Goal: Information Seeking & Learning: Check status

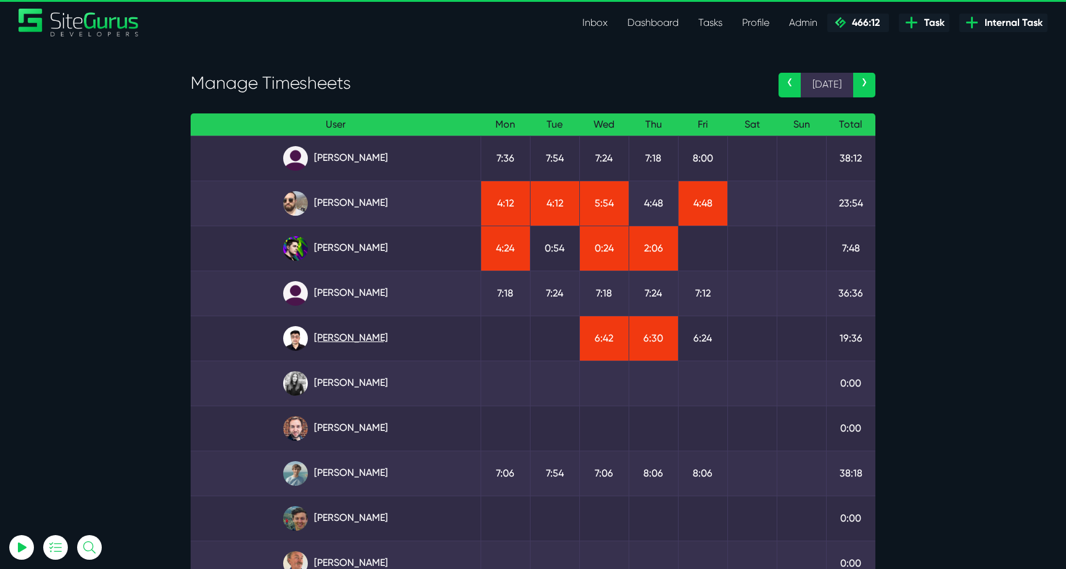
click at [354, 334] on link "Kevin Abelgas" at bounding box center [336, 338] width 270 height 25
click at [368, 334] on link "Kevin Abelgas" at bounding box center [336, 338] width 270 height 25
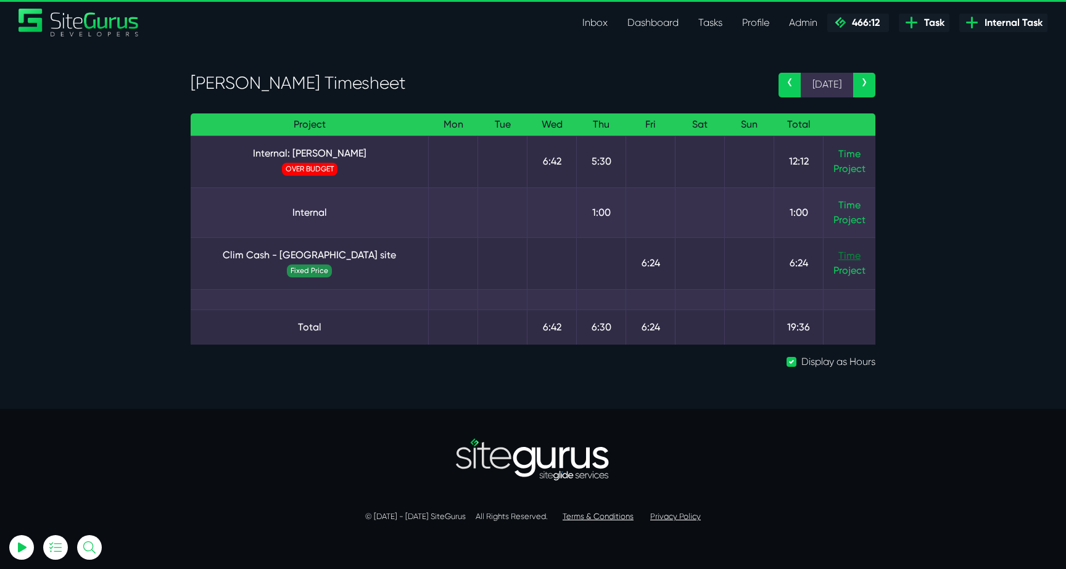
click at [848, 252] on link "Time" at bounding box center [850, 256] width 22 height 12
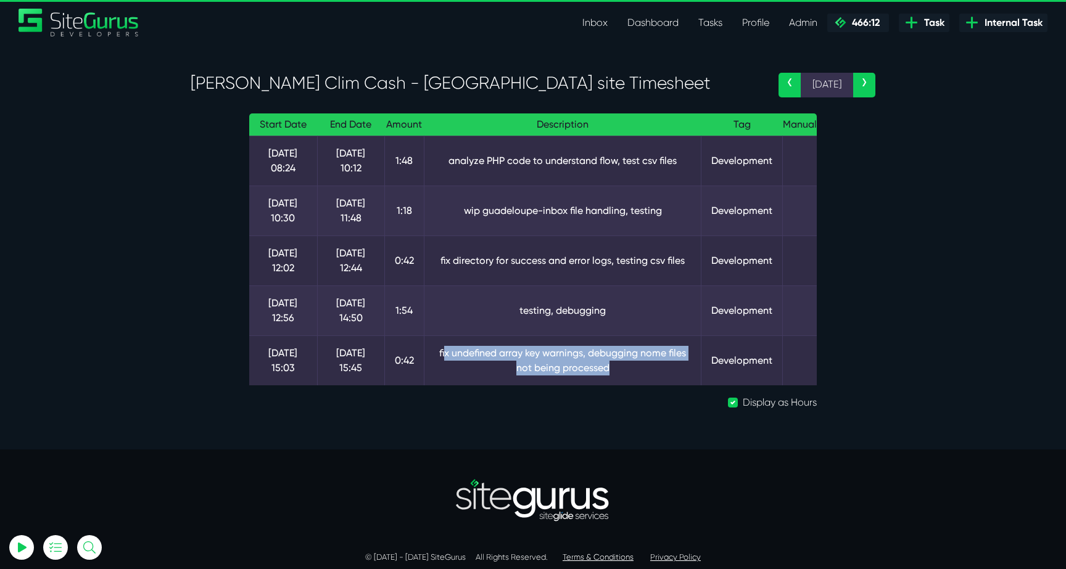
drag, startPoint x: 443, startPoint y: 350, endPoint x: 618, endPoint y: 365, distance: 175.3
click at [618, 365] on td "fix undefined array key warnings, debugging nome files not being processed" at bounding box center [563, 361] width 278 height 50
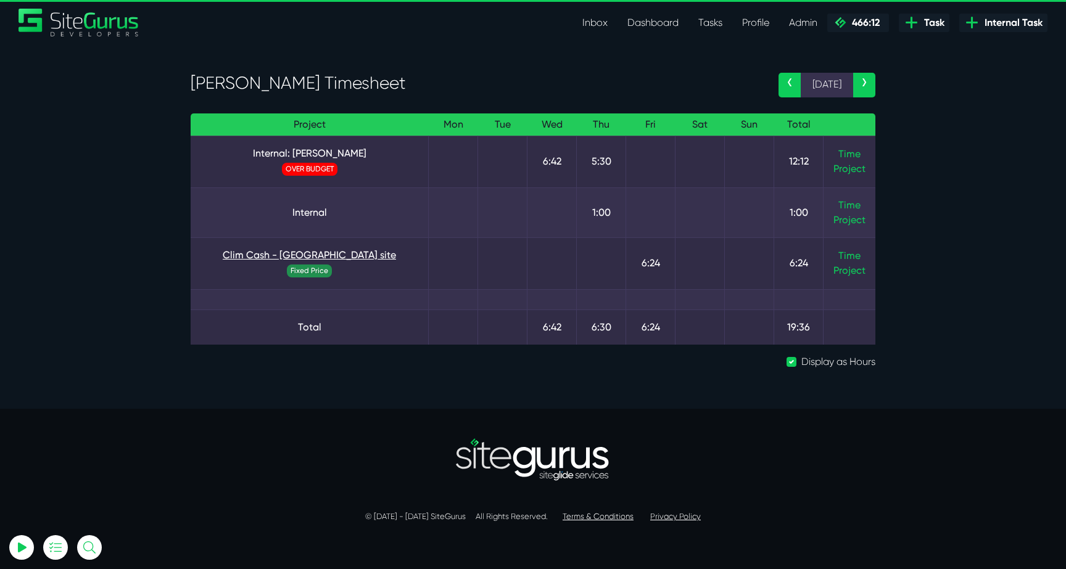
click at [322, 260] on link "Clim Cash - [GEOGRAPHIC_DATA] site" at bounding box center [310, 255] width 218 height 15
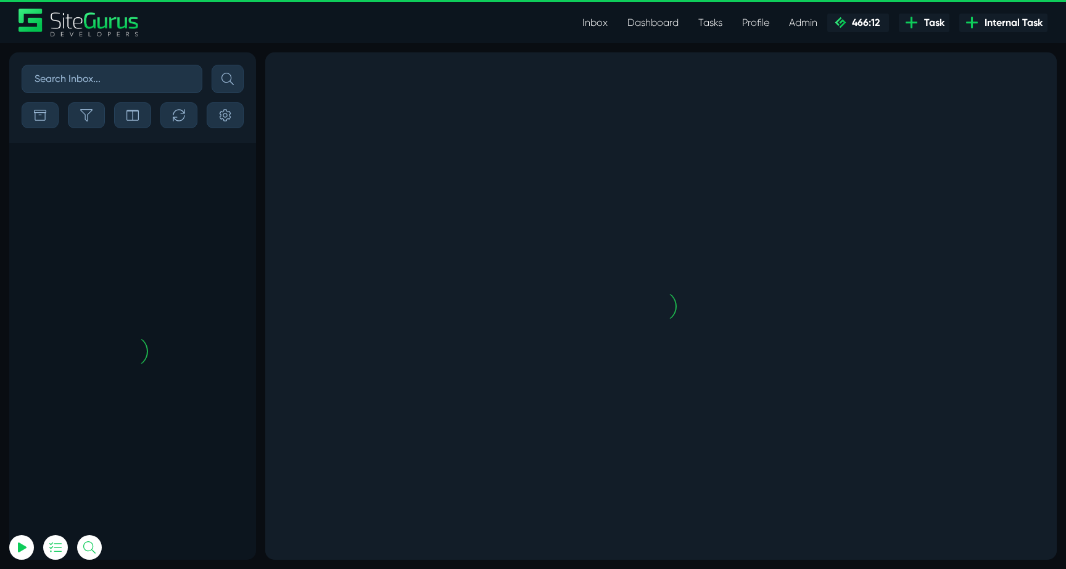
scroll to position [-2809, 0]
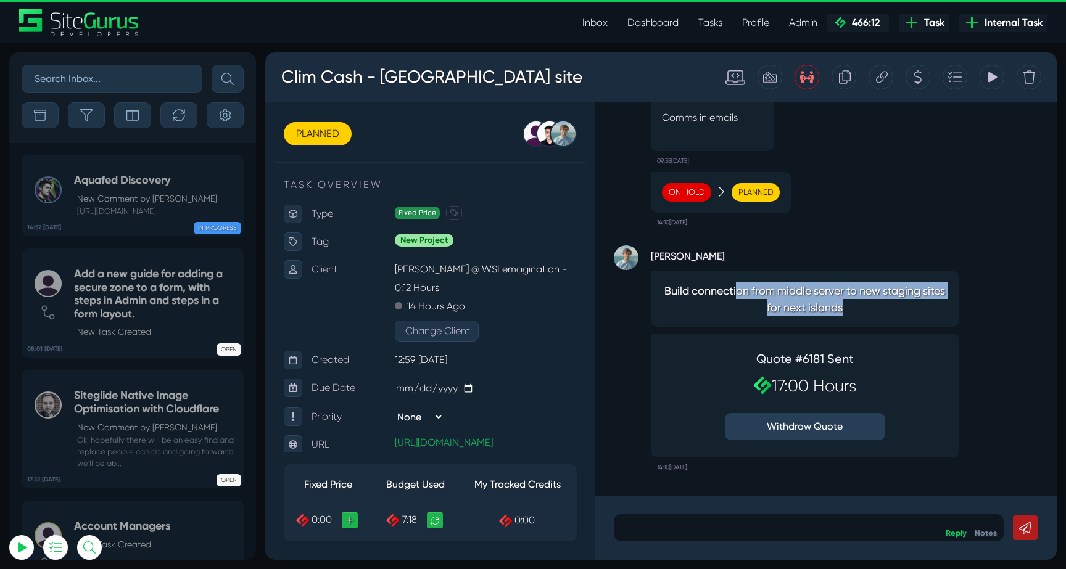
drag, startPoint x: 734, startPoint y: 287, endPoint x: 915, endPoint y: 317, distance: 183.3
click at [915, 317] on div "Build connection from middle server to new staging sites for next islands" at bounding box center [805, 299] width 309 height 56
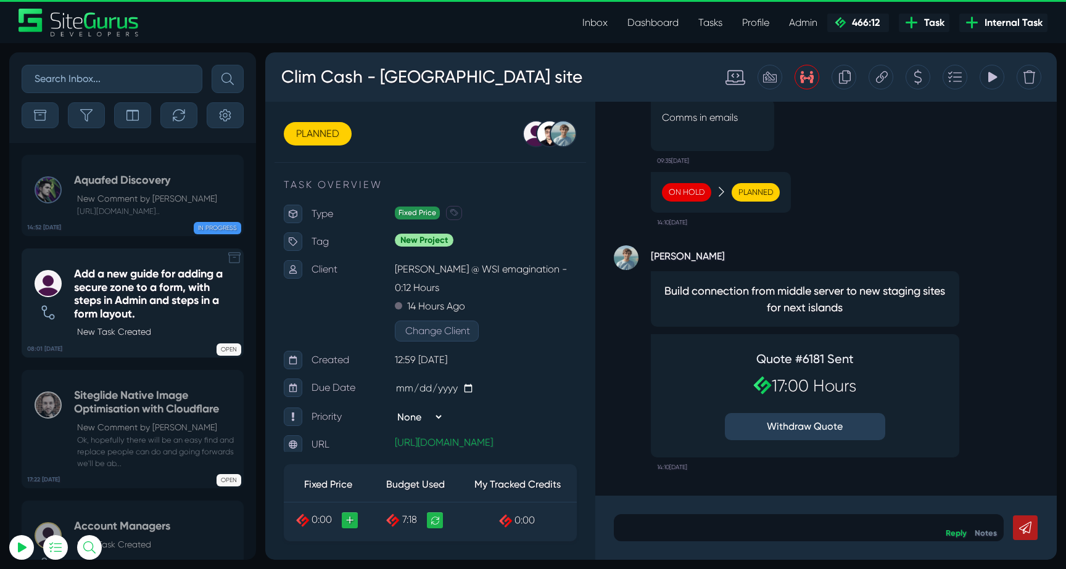
click at [122, 313] on h5 "Add a new guide for adding a secure zone to a form, with steps in Admin and ste…" at bounding box center [155, 294] width 163 height 53
